Goal: Submit feedback/report problem

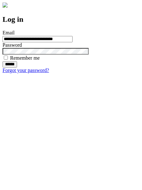
type input "**********"
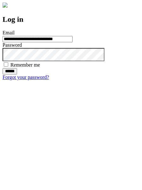
click at [17, 75] on input "******" at bounding box center [10, 71] width 15 height 6
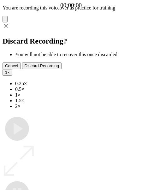
type input "**********"
